Goal: Find specific page/section: Find specific page/section

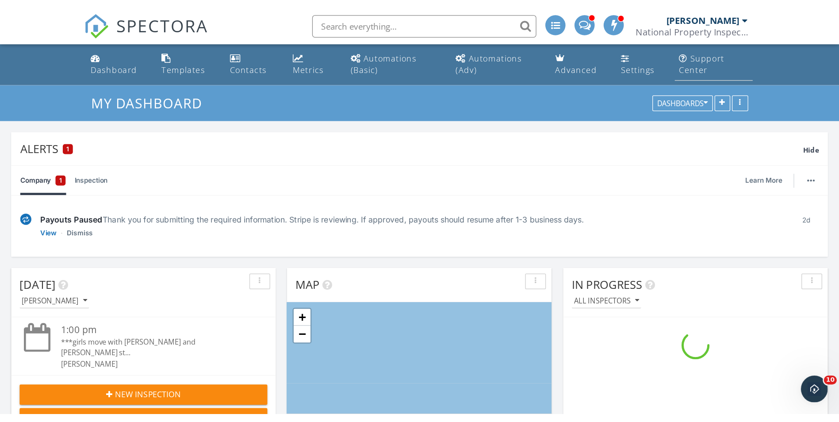
scroll to position [818, 852]
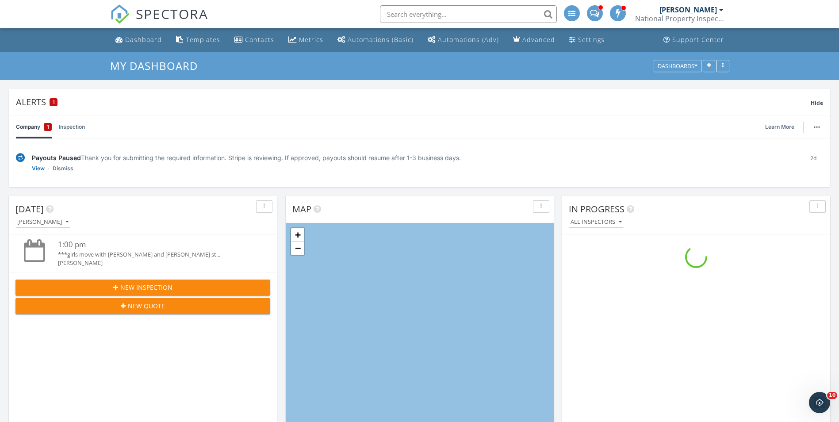
click at [426, 14] on input "text" at bounding box center [468, 14] width 177 height 18
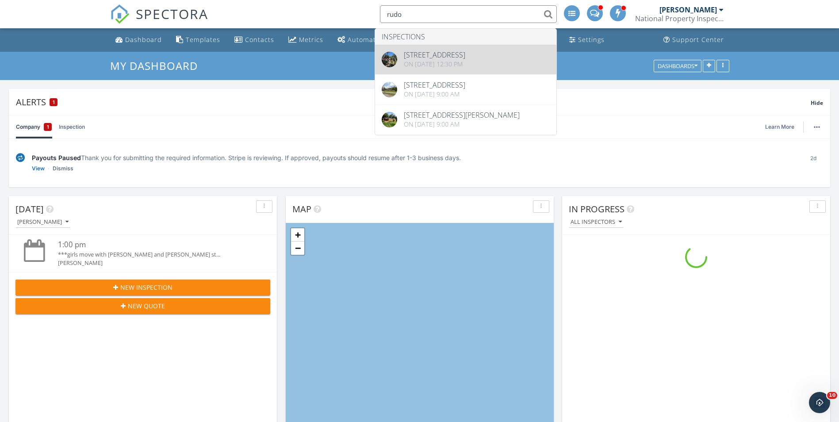
type input "rudo"
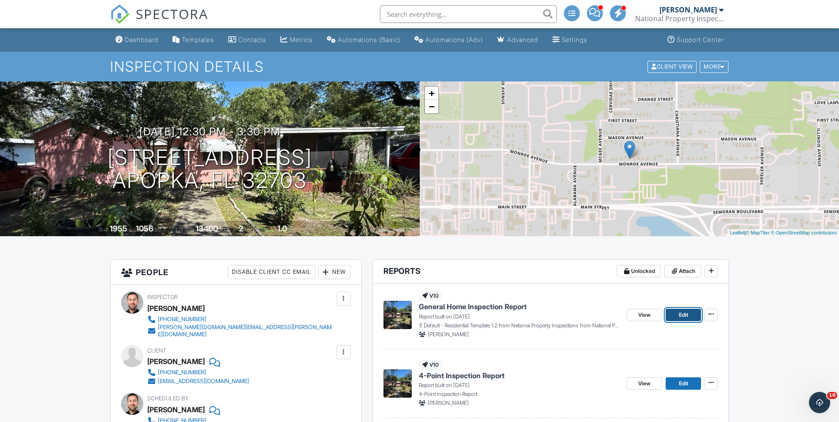
click at [679, 311] on span "Edit" at bounding box center [683, 314] width 9 height 9
